Goal: Browse casually: Explore the website without a specific task or goal

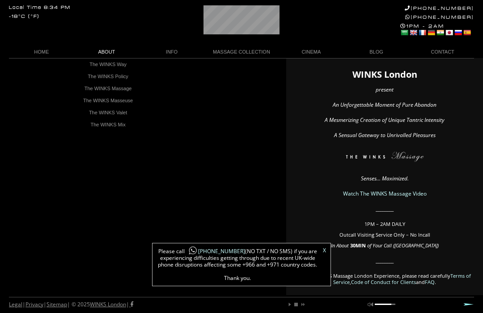
click at [94, 102] on link "The WINKS Masseuse" at bounding box center [108, 101] width 76 height 12
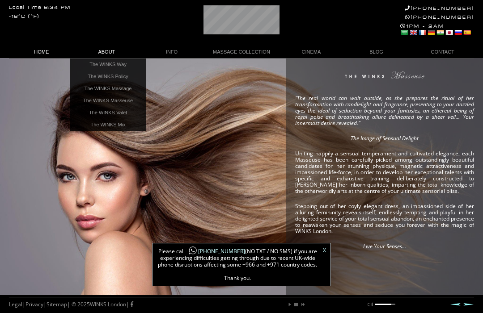
click at [39, 49] on link "HOME" at bounding box center [41, 52] width 65 height 12
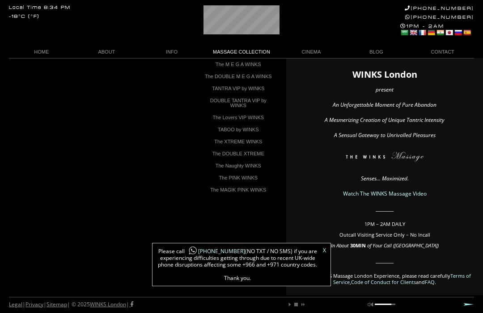
click at [257, 180] on link "The PINK WINKS" at bounding box center [238, 178] width 76 height 12
